Goal: Information Seeking & Learning: Learn about a topic

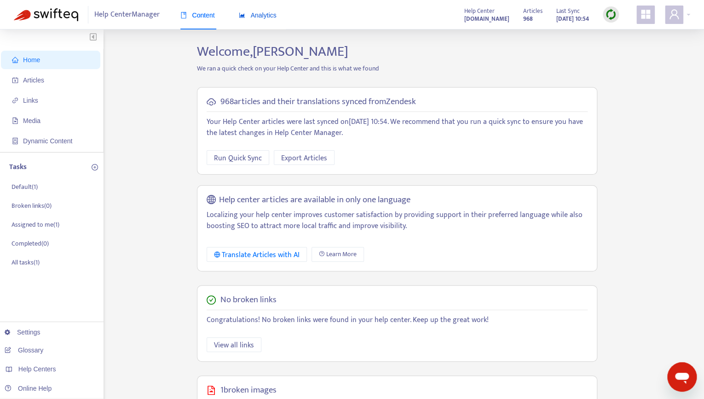
click at [261, 16] on span "Analytics" at bounding box center [258, 15] width 38 height 7
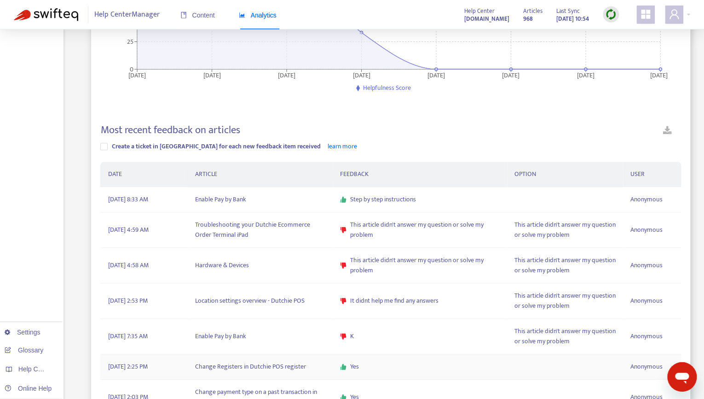
scroll to position [182, 0]
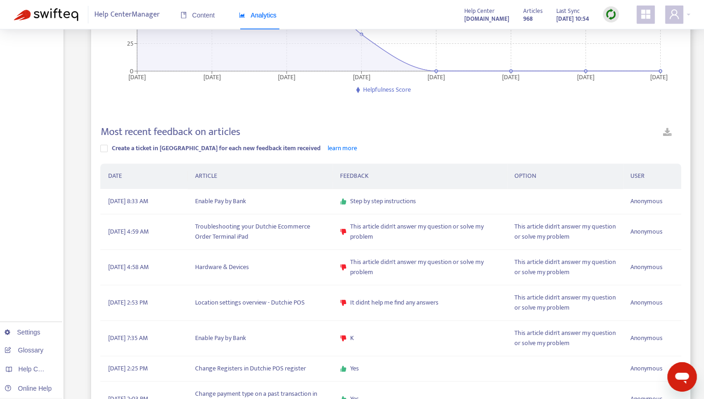
click at [608, 16] on img at bounding box center [611, 15] width 12 height 12
click at [623, 31] on link "Quick Sync" at bounding box center [629, 34] width 39 height 11
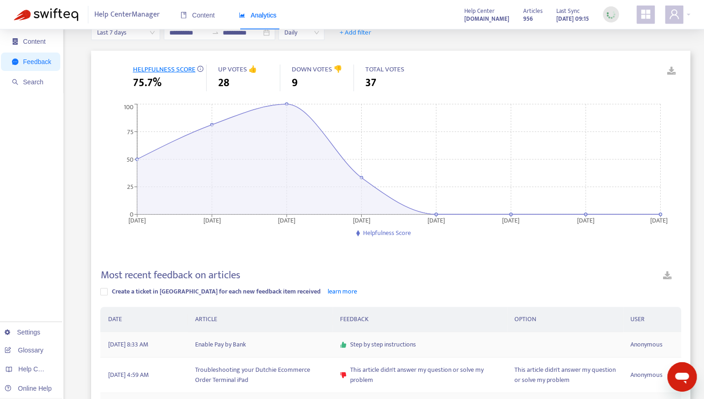
scroll to position [0, 0]
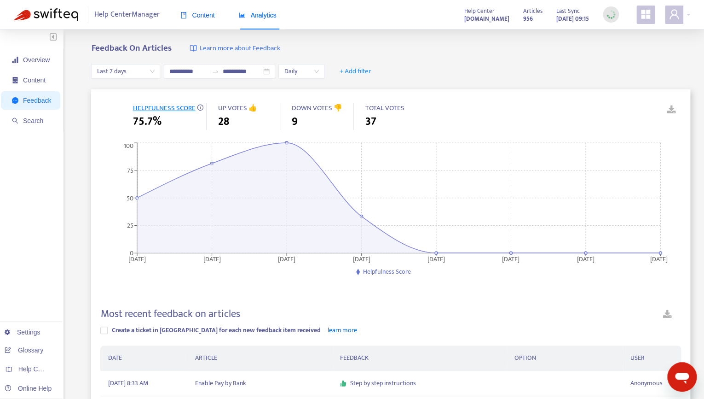
click at [192, 15] on span "Content" at bounding box center [197, 15] width 35 height 7
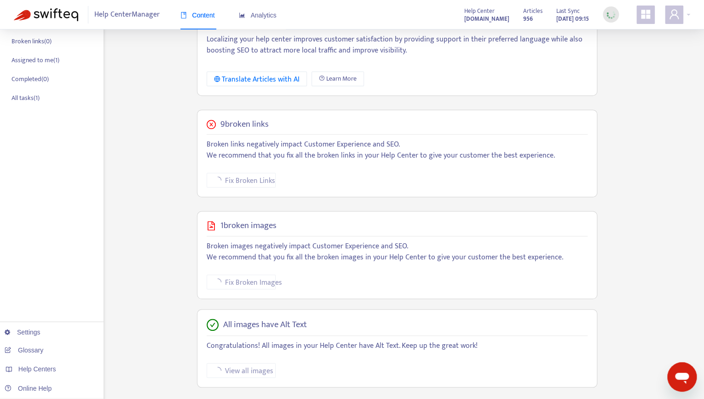
scroll to position [183, 0]
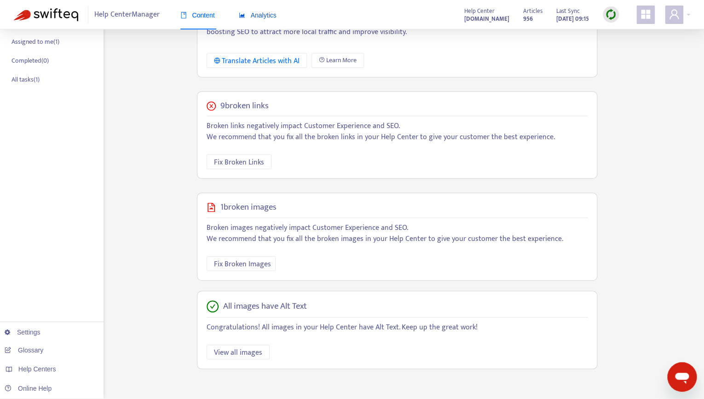
click at [273, 11] on div "Analytics" at bounding box center [258, 15] width 38 height 10
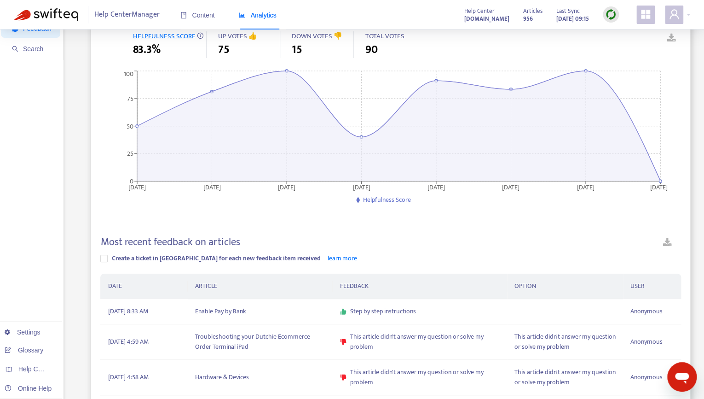
scroll to position [77, 0]
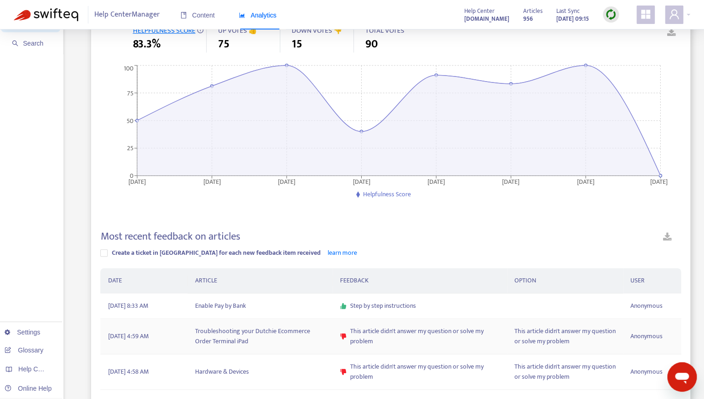
click at [264, 343] on td "Troubleshooting your Dutchie Ecommerce Order Terminal iPad" at bounding box center [260, 336] width 145 height 35
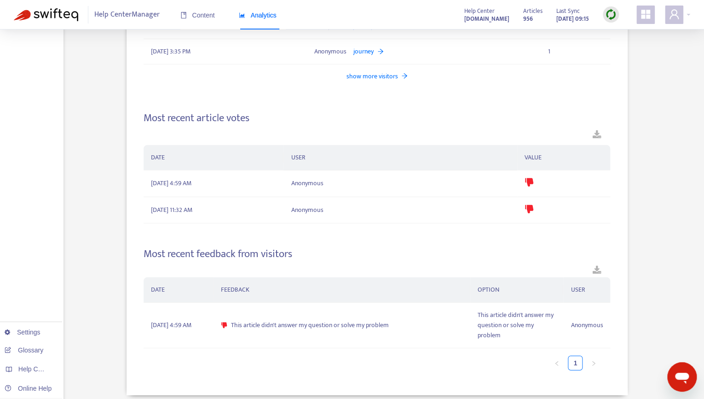
scroll to position [1086, 0]
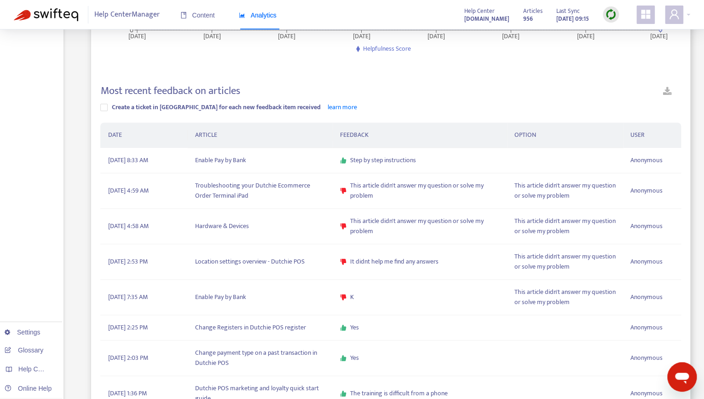
scroll to position [224, 0]
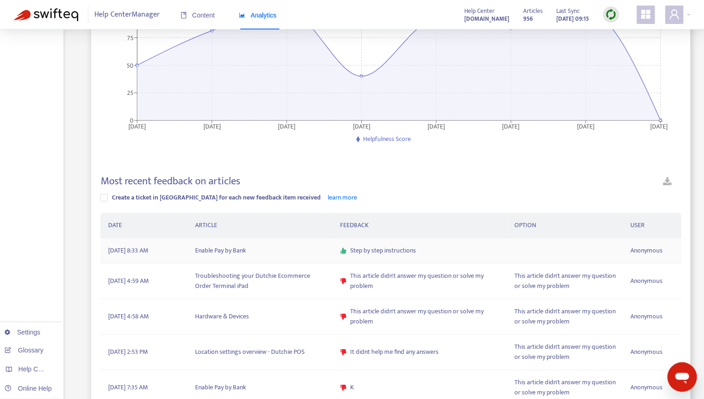
scroll to position [133, 0]
